Goal: Information Seeking & Learning: Learn about a topic

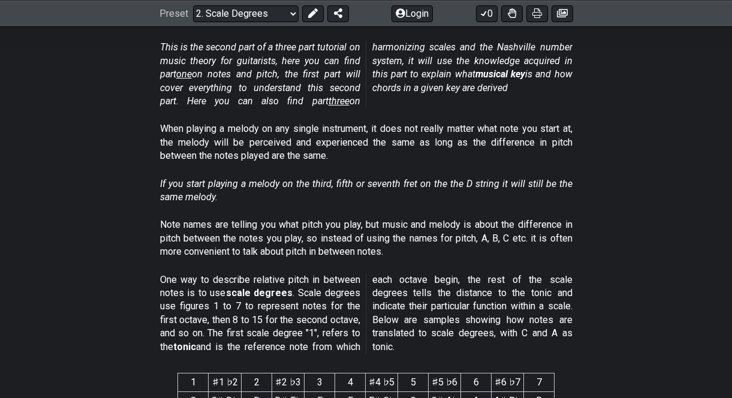
scroll to position [44, 0]
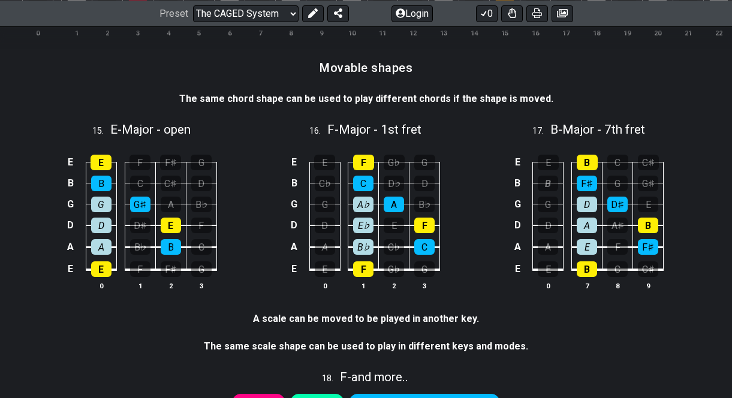
scroll to position [3093, 0]
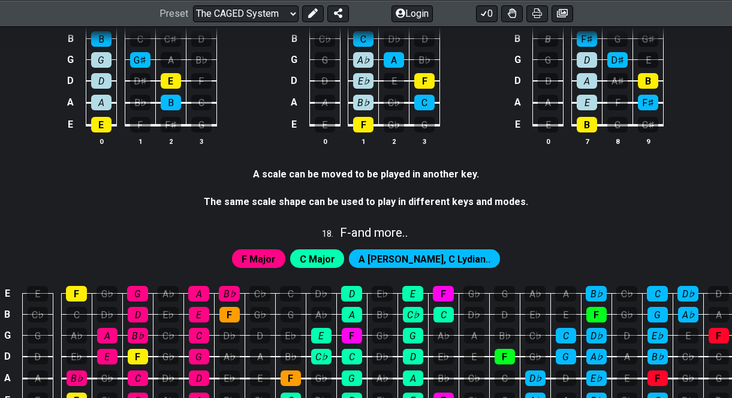
select select "/template"
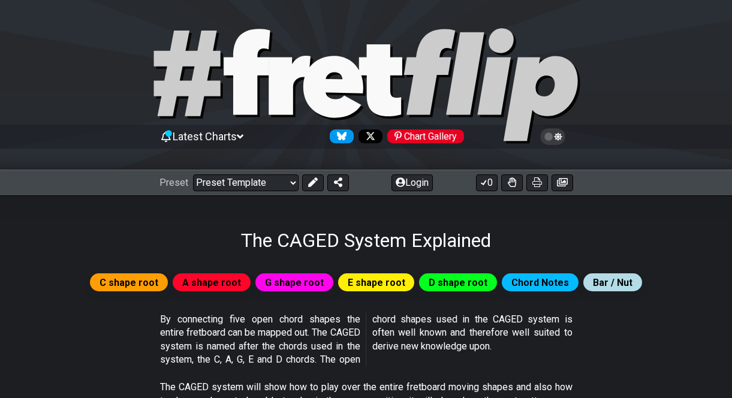
select select "A"
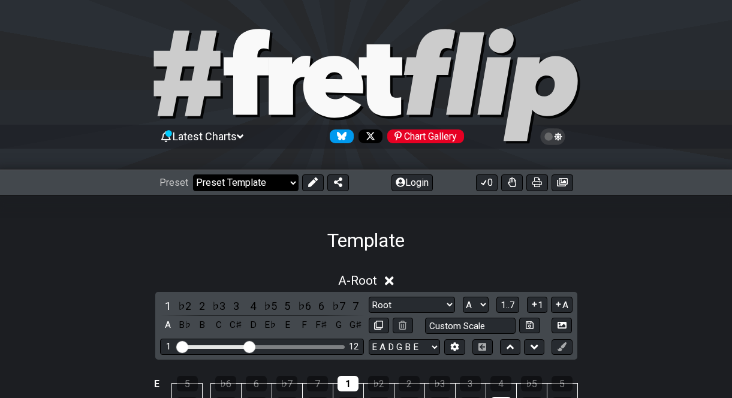
select select "/guitar-scales-generator"
select select "Minor Pentatonic"
select select "A"
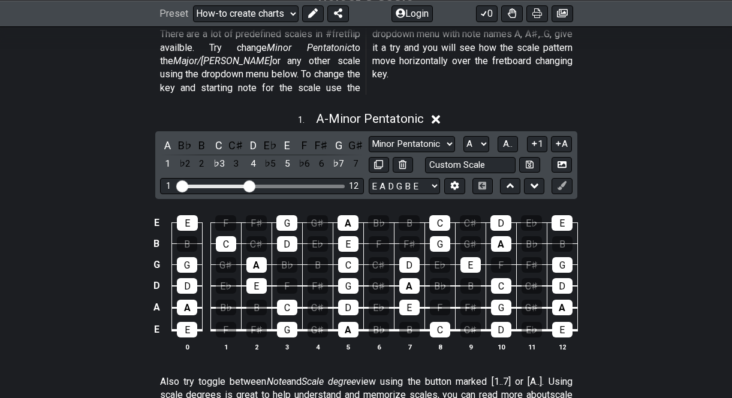
scroll to position [73, 0]
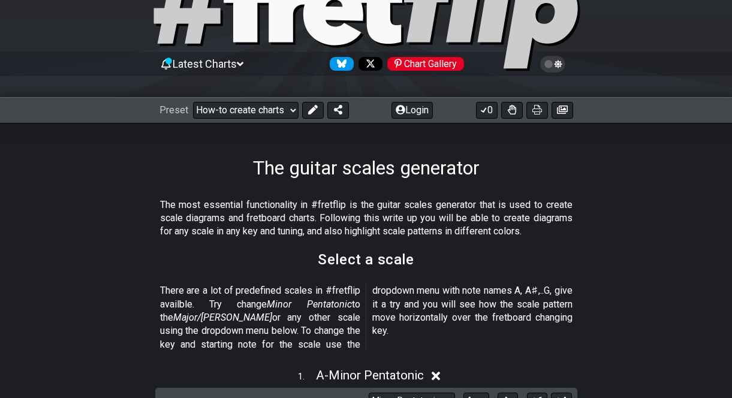
select select "/beginner-guitar"
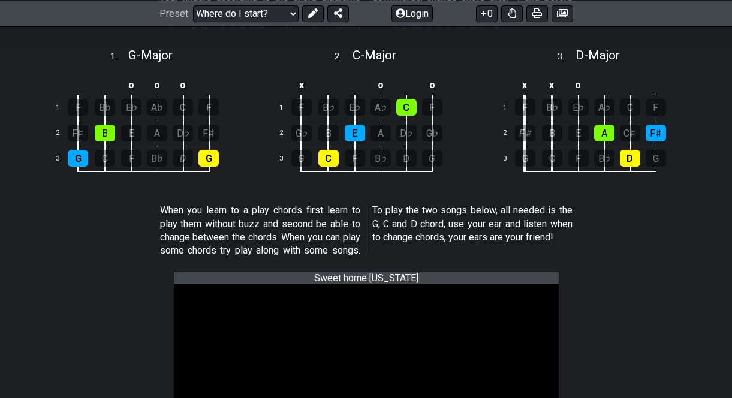
scroll to position [428, 0]
